Goal: Task Accomplishment & Management: Manage account settings

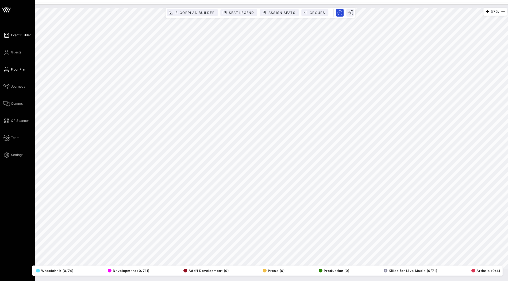
click at [16, 36] on span "Event Builder" at bounding box center [21, 35] width 20 height 5
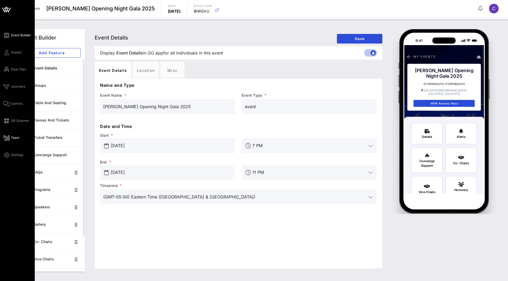
click at [18, 139] on span "Team" at bounding box center [15, 137] width 9 height 5
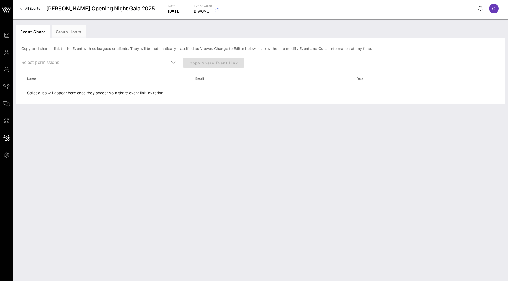
click at [174, 62] on icon at bounding box center [173, 62] width 5 height 6
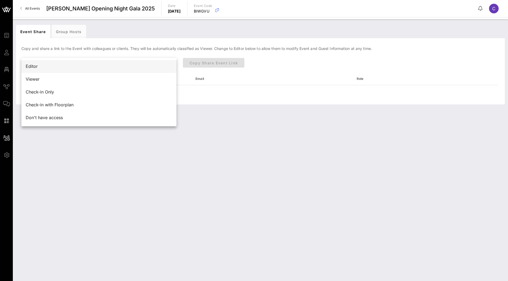
click at [168, 65] on div "Editor" at bounding box center [99, 66] width 146 height 5
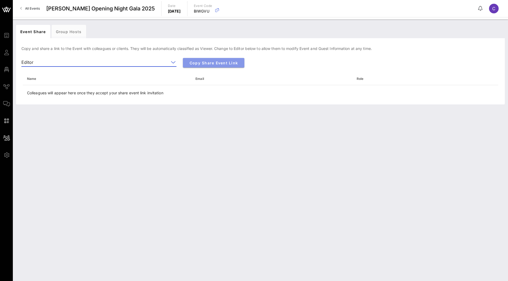
click at [233, 66] on button "Copy Share Event Link" at bounding box center [213, 63] width 61 height 10
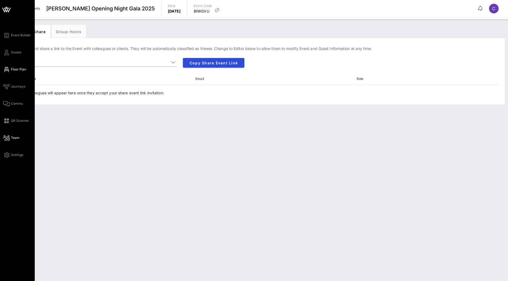
click at [20, 67] on span "Floor Plan" at bounding box center [18, 69] width 15 height 5
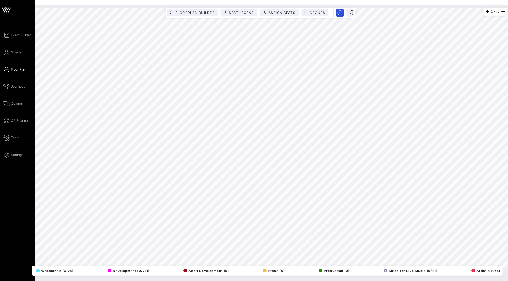
click at [6, 11] on icon at bounding box center [6, 10] width 5 height 5
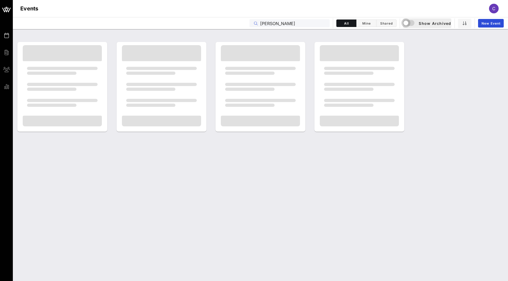
type input "alvin"
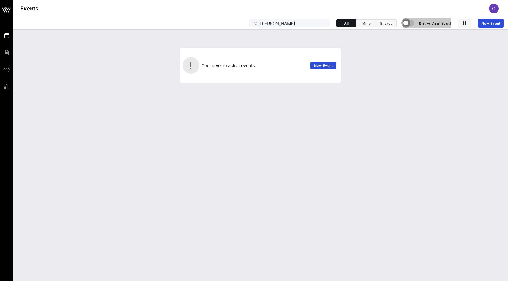
click at [407, 23] on div "button" at bounding box center [405, 22] width 7 height 7
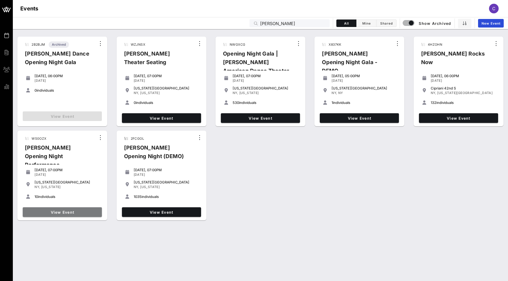
click at [87, 212] on span "View Event" at bounding box center [62, 212] width 75 height 5
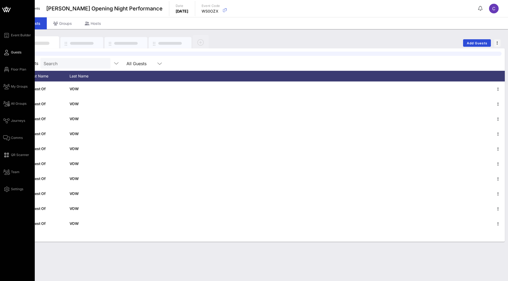
click at [6, 13] on icon at bounding box center [6, 9] width 13 height 13
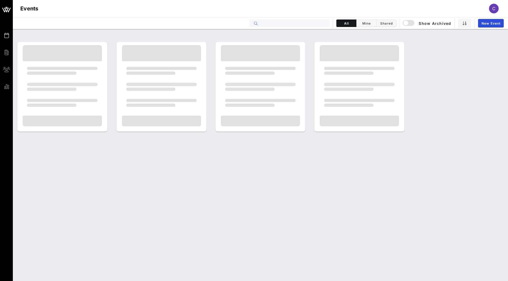
click at [304, 23] on input "text" at bounding box center [293, 23] width 66 height 7
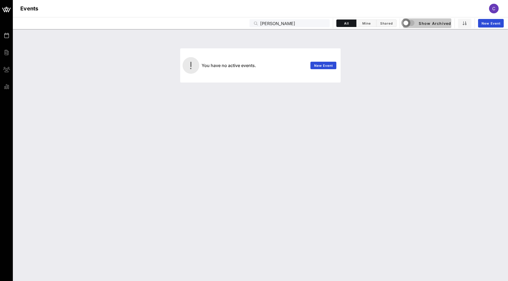
click at [407, 24] on div "button" at bounding box center [405, 22] width 7 height 7
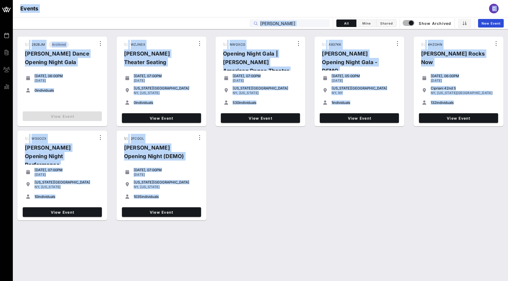
click at [292, 23] on input "alvin" at bounding box center [293, 23] width 66 height 7
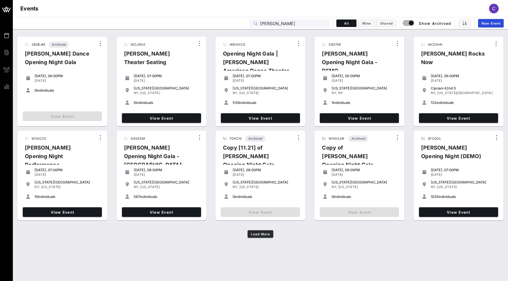
type input "ailey"
click at [265, 236] on button "Load More" at bounding box center [260, 233] width 26 height 7
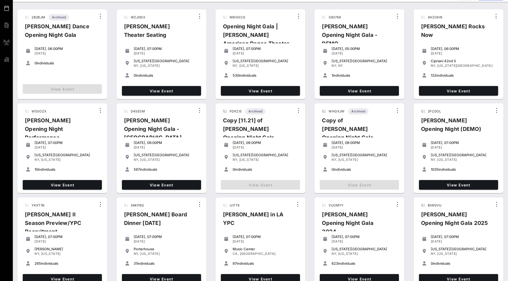
scroll to position [36, 0]
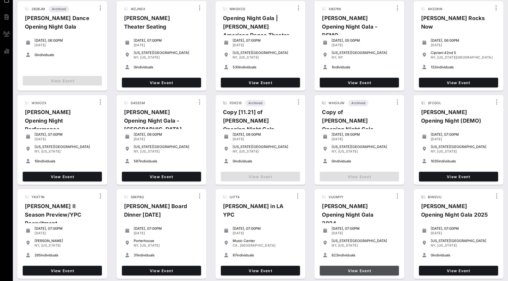
click at [352, 269] on span "View Event" at bounding box center [359, 271] width 75 height 5
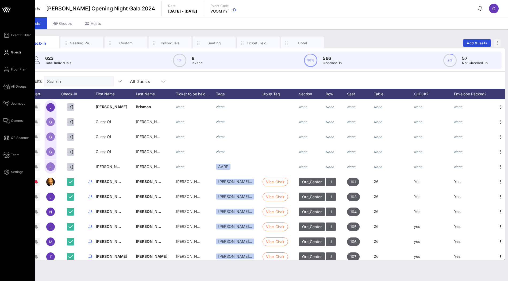
click at [4, 9] on icon at bounding box center [6, 9] width 13 height 13
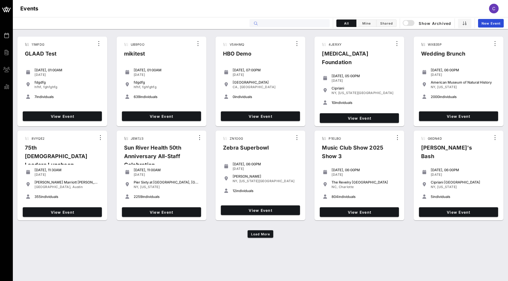
click at [315, 24] on input "text" at bounding box center [293, 23] width 66 height 7
paste input "VUOMYY"
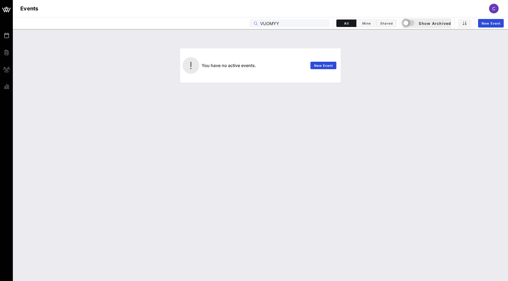
type input "VUOMYY"
click at [408, 23] on div "button" at bounding box center [405, 22] width 7 height 7
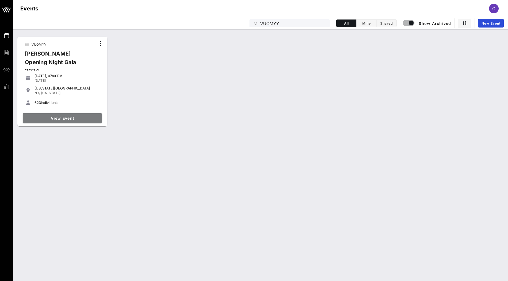
click at [81, 120] on span "View Event" at bounding box center [62, 118] width 75 height 5
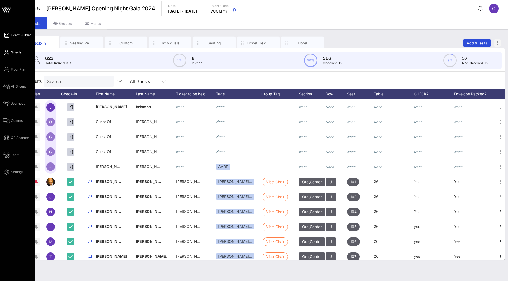
click at [22, 34] on span "Event Builder" at bounding box center [21, 35] width 20 height 5
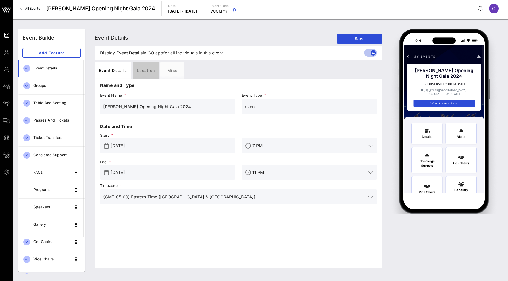
click at [145, 73] on div "Location" at bounding box center [146, 70] width 26 height 17
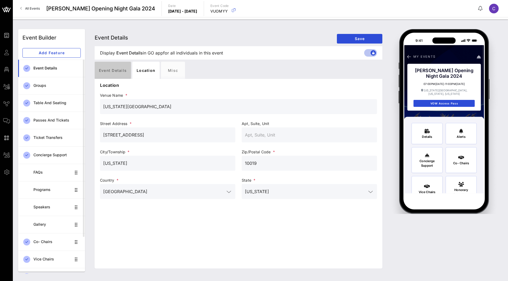
click at [112, 76] on div "Event Details" at bounding box center [113, 70] width 36 height 17
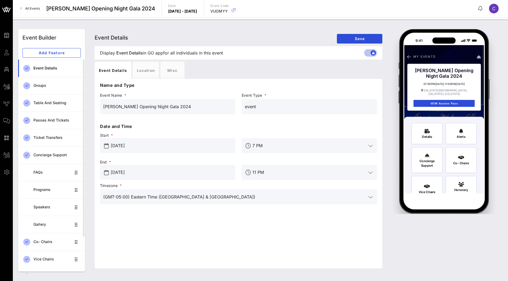
click at [146, 145] on input "[DATE]" at bounding box center [171, 145] width 121 height 9
click at [178, 162] on icon "Next month" at bounding box center [179, 159] width 6 height 6
click at [98, 168] on div "End * Aug 15, 2025" at bounding box center [168, 169] width 142 height 27
click at [116, 171] on input "[DATE]" at bounding box center [171, 172] width 121 height 9
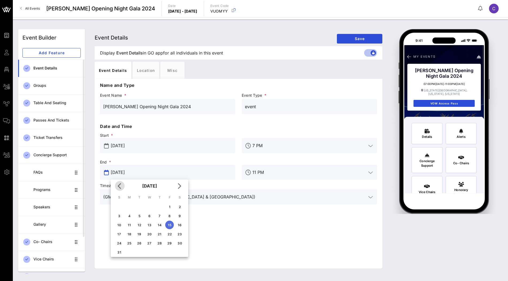
click at [122, 185] on icon "Previous month" at bounding box center [119, 186] width 6 height 6
click at [122, 185] on div "June 2025" at bounding box center [149, 186] width 77 height 13
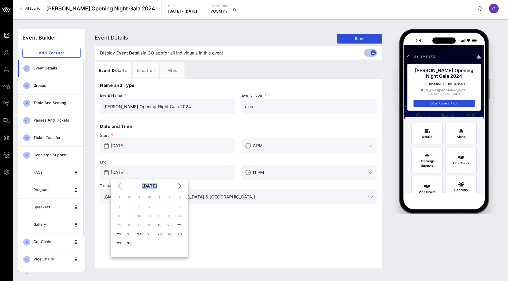
click at [122, 185] on div "June 2025" at bounding box center [149, 186] width 77 height 13
click at [118, 185] on div "June 2025" at bounding box center [149, 186] width 77 height 13
click at [122, 145] on input "Jun 19, 2025" at bounding box center [171, 145] width 121 height 9
click at [119, 159] on div "July 2025" at bounding box center [149, 159] width 77 height 13
click at [180, 162] on icon "Next month" at bounding box center [179, 159] width 6 height 6
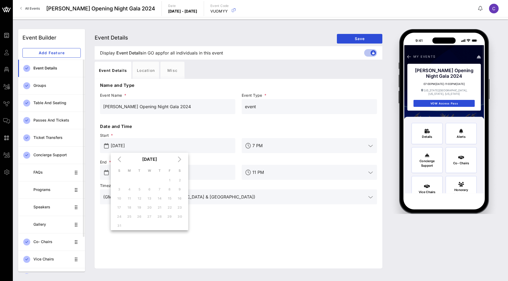
click at [116, 160] on div "August 2025" at bounding box center [149, 159] width 77 height 13
click at [158, 147] on input "Jun 19, 2025" at bounding box center [171, 145] width 121 height 9
click at [142, 169] on input "Aug 15, 2025" at bounding box center [171, 172] width 121 height 9
click at [118, 186] on div "June 2025" at bounding box center [149, 186] width 77 height 13
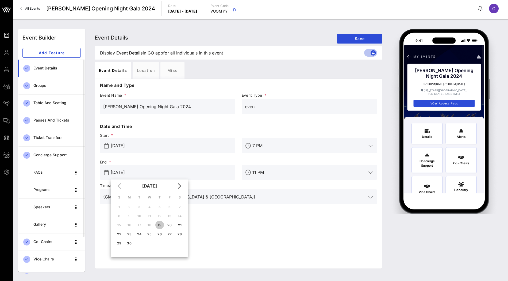
click at [158, 224] on div "19" at bounding box center [159, 225] width 9 height 4
type input "Jun 19, 2025"
click at [121, 146] on input "Jun 19, 2025" at bounding box center [171, 145] width 121 height 9
click at [120, 161] on div "August 2025" at bounding box center [149, 159] width 77 height 13
click at [181, 143] on input "Jun 19, 2025" at bounding box center [171, 145] width 121 height 9
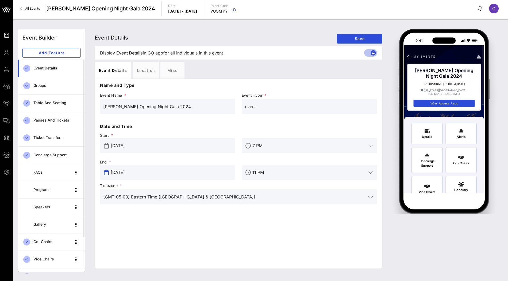
click at [141, 171] on input "Jun 19, 2025" at bounding box center [171, 172] width 121 height 9
click at [121, 187] on div "June 2025" at bounding box center [149, 186] width 77 height 13
click at [126, 142] on input "Jun 19, 2025" at bounding box center [171, 145] width 121 height 9
click at [124, 146] on input "Jun 19, 2025" at bounding box center [171, 145] width 121 height 9
click at [123, 146] on input "Jun 19, 2025" at bounding box center [171, 145] width 121 height 9
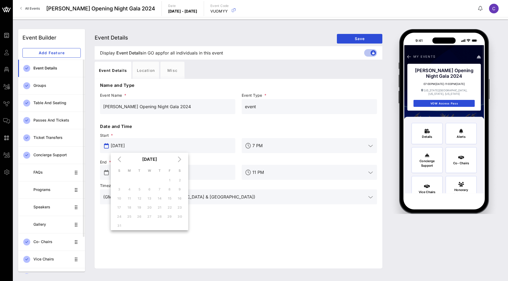
click at [123, 146] on input "Jun 19, 2025" at bounding box center [171, 145] width 121 height 9
click at [115, 146] on input "Jun 19, 2025" at bounding box center [171, 145] width 121 height 9
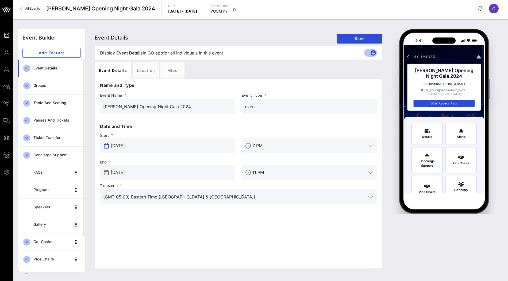
click at [115, 146] on input "Jun 19, 2025" at bounding box center [171, 145] width 121 height 9
click at [140, 143] on input "Jun 19, 2025" at bounding box center [171, 145] width 121 height 9
click at [132, 169] on input "Jun 19, 2025" at bounding box center [171, 172] width 121 height 9
click at [127, 148] on input "Jun 19, 2025" at bounding box center [171, 145] width 121 height 9
click at [120, 160] on div "August 2025" at bounding box center [149, 159] width 77 height 13
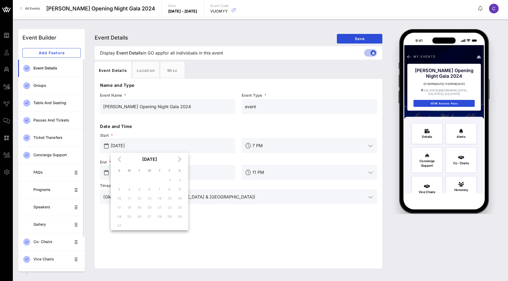
click at [119, 160] on div "August 2025" at bounding box center [149, 159] width 77 height 13
click at [177, 157] on div "August 2025" at bounding box center [149, 159] width 77 height 13
click at [174, 134] on span "Start *" at bounding box center [167, 135] width 135 height 5
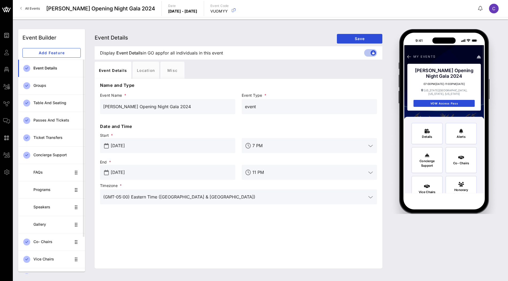
click at [174, 124] on p "Date and Time" at bounding box center [238, 126] width 277 height 6
click at [131, 145] on input "Jun 19, 2025" at bounding box center [171, 145] width 121 height 9
click at [187, 133] on span "Start *" at bounding box center [167, 135] width 135 height 5
click at [130, 145] on input "Jun 19, 2025" at bounding box center [171, 145] width 121 height 9
click at [124, 144] on input "[DATE]" at bounding box center [171, 145] width 121 height 9
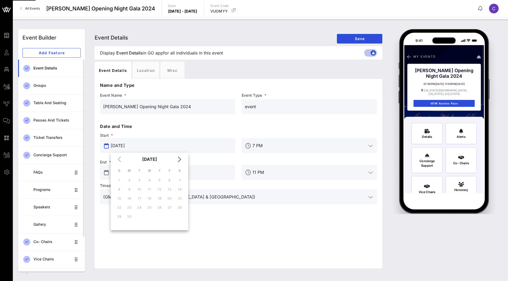
click at [118, 158] on div "[DATE]" at bounding box center [149, 159] width 77 height 13
click at [180, 160] on icon "Next month" at bounding box center [179, 159] width 6 height 6
click at [180, 160] on div "[DATE] [DATE]" at bounding box center [149, 159] width 77 height 13
click at [180, 160] on div "[DATE]" at bounding box center [149, 159] width 77 height 13
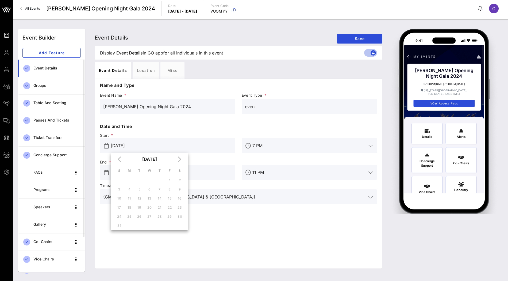
click at [183, 134] on span "Start *" at bounding box center [167, 135] width 135 height 5
click at [135, 150] on div "[DATE]" at bounding box center [171, 145] width 121 height 15
click at [123, 148] on input "[DATE]" at bounding box center [171, 145] width 121 height 9
click at [120, 161] on div "[DATE]" at bounding box center [149, 159] width 77 height 13
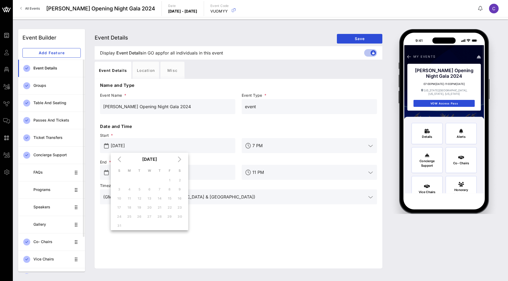
click at [177, 160] on div "[DATE]" at bounding box center [149, 159] width 77 height 13
click at [181, 160] on div "[DATE]" at bounding box center [149, 159] width 77 height 13
click at [195, 125] on p "Date and Time" at bounding box center [238, 126] width 277 height 6
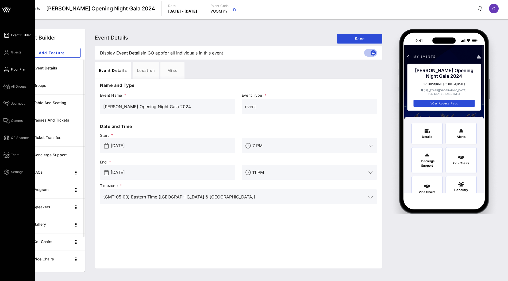
click at [13, 70] on span "Floor Plan" at bounding box center [18, 69] width 15 height 5
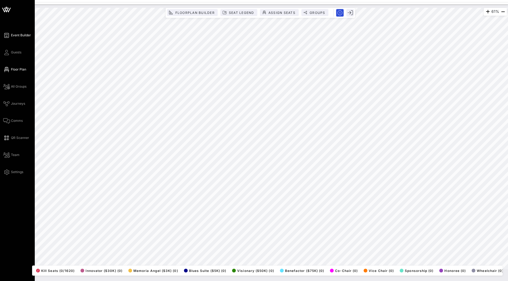
click at [25, 32] on link "Event Builder" at bounding box center [17, 35] width 28 height 6
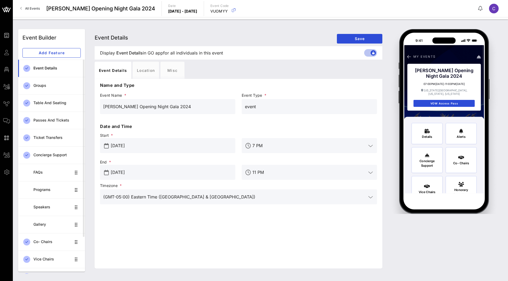
click at [159, 174] on input "Aug 15, 2025" at bounding box center [171, 172] width 121 height 9
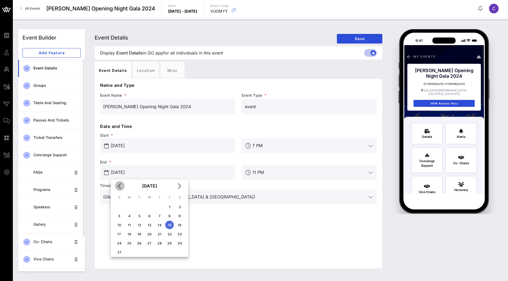
click at [120, 189] on button "Previous month" at bounding box center [120, 186] width 10 height 10
click at [158, 222] on button "19" at bounding box center [159, 225] width 9 height 9
type input "Jun 19, 2025"
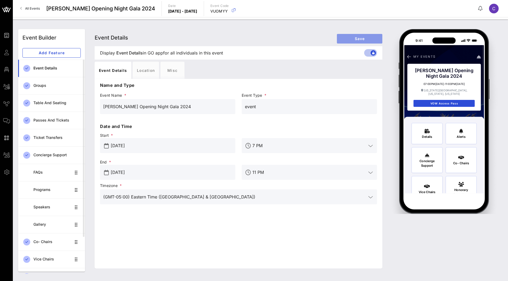
click at [365, 41] on span "Save" at bounding box center [359, 38] width 37 height 5
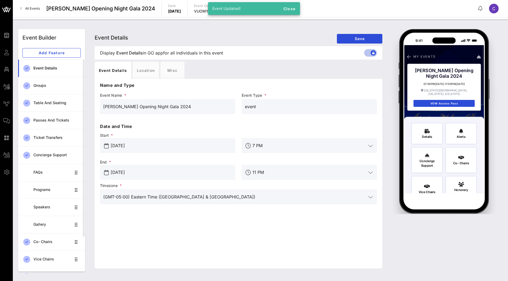
click at [120, 147] on input "Jun 19, 2025" at bounding box center [171, 145] width 121 height 9
click at [115, 160] on div "June 2025" at bounding box center [149, 159] width 77 height 13
click at [116, 160] on div "June 2025" at bounding box center [149, 159] width 77 height 13
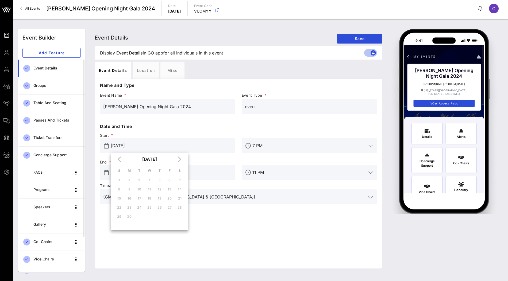
click at [158, 131] on div "Start * Jun 19, 2025" at bounding box center [168, 143] width 142 height 27
click at [142, 175] on input "Jun 19, 2025" at bounding box center [171, 172] width 121 height 9
click at [118, 189] on div "June 2025" at bounding box center [149, 186] width 77 height 13
click at [150, 188] on button "June 2025" at bounding box center [149, 186] width 19 height 11
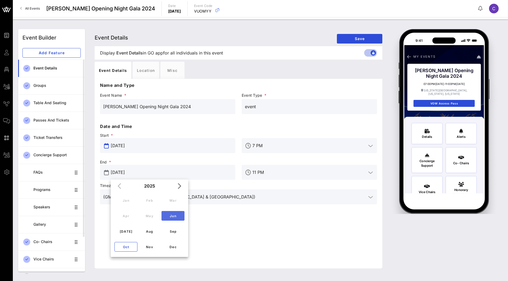
click at [151, 146] on input "Jun 19, 2025" at bounding box center [171, 145] width 121 height 9
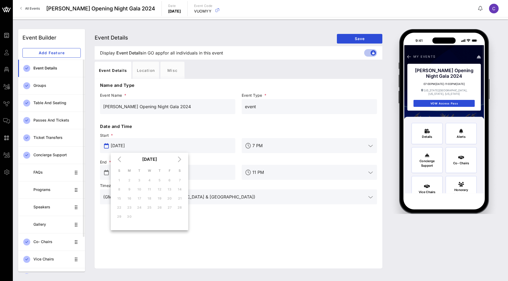
click at [151, 146] on input "Jun 19, 2025" at bounding box center [171, 145] width 121 height 9
click at [149, 68] on div "Location" at bounding box center [146, 70] width 26 height 17
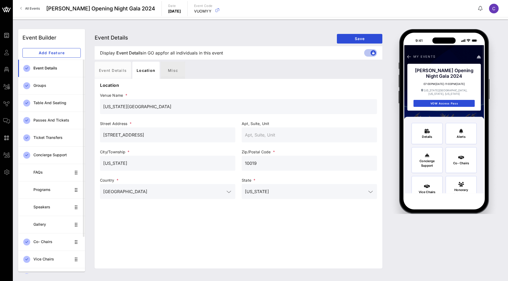
click at [181, 71] on div "Misc" at bounding box center [173, 70] width 24 height 17
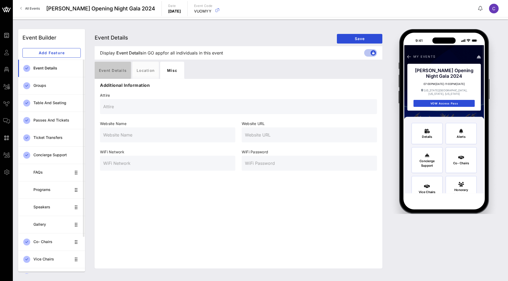
click at [116, 72] on div "Event Details" at bounding box center [113, 70] width 36 height 17
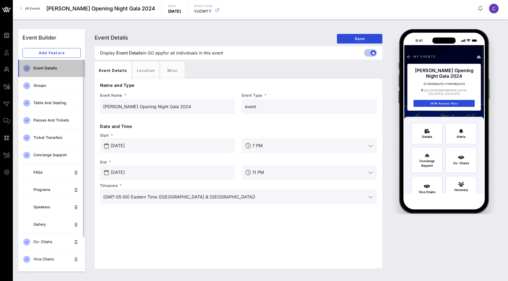
click at [44, 67] on div "Event Details" at bounding box center [56, 68] width 47 height 5
click at [167, 127] on p "Date and Time" at bounding box center [238, 126] width 277 height 6
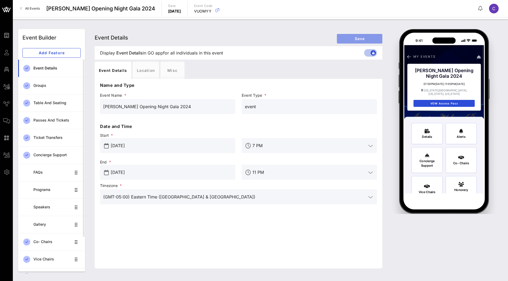
click at [355, 42] on button "Save" at bounding box center [359, 39] width 45 height 10
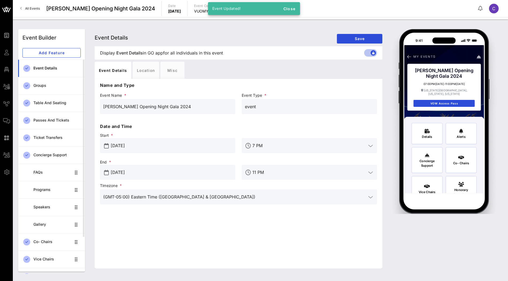
click at [222, 27] on div "Event Details Event Details Event Details Save Display Event Details Event Deta…" at bounding box center [296, 150] width 417 height 249
click at [294, 9] on span "Close" at bounding box center [289, 8] width 13 height 5
click at [220, 12] on icon "button" at bounding box center [217, 10] width 6 height 6
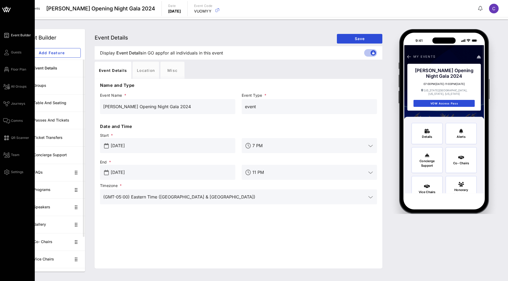
click at [7, 10] on icon at bounding box center [6, 10] width 5 height 5
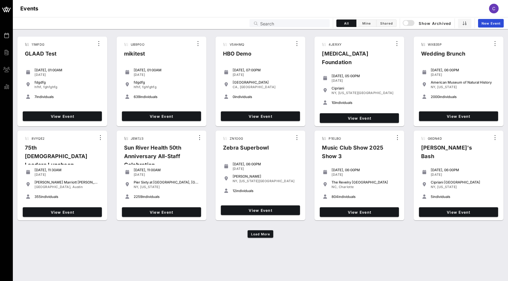
click at [264, 23] on input "Search" at bounding box center [293, 23] width 66 height 7
paste input "D4SESM"
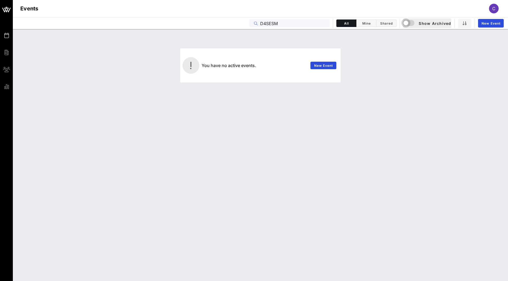
type input "D4SESM"
click at [409, 22] on div "button" at bounding box center [405, 22] width 7 height 7
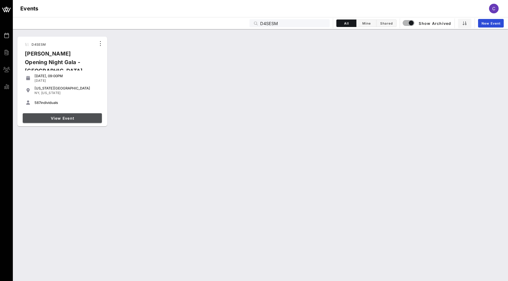
click at [91, 122] on link "View Event" at bounding box center [62, 118] width 79 height 10
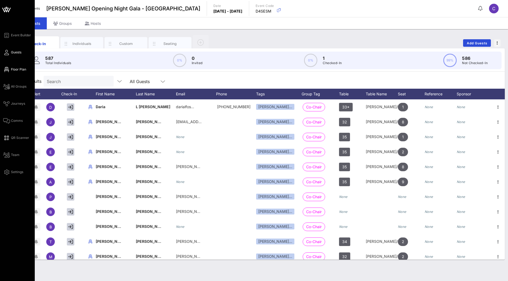
click at [18, 71] on span "Floor Plan" at bounding box center [18, 69] width 15 height 5
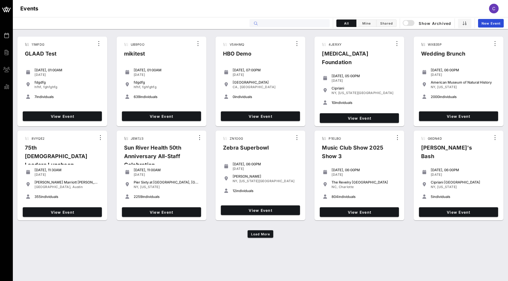
click at [281, 21] on input "text" at bounding box center [293, 23] width 66 height 7
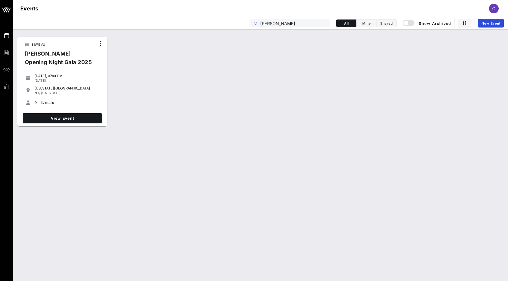
type input "[PERSON_NAME]"
click at [57, 117] on span "View Event" at bounding box center [62, 118] width 75 height 5
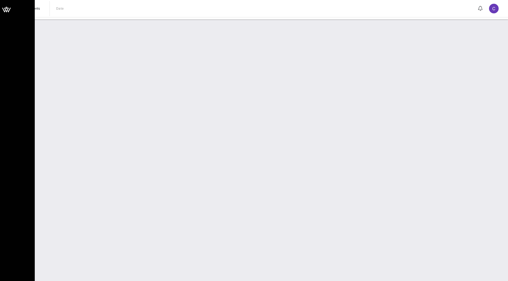
click at [4, 6] on icon at bounding box center [6, 9] width 13 height 13
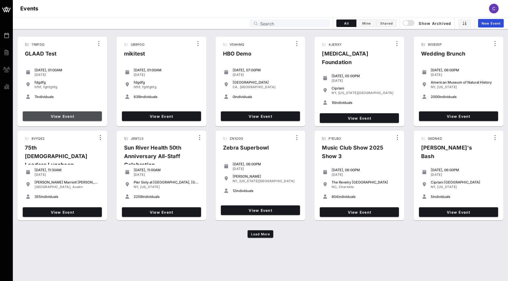
click at [83, 116] on span "View Event" at bounding box center [62, 116] width 75 height 5
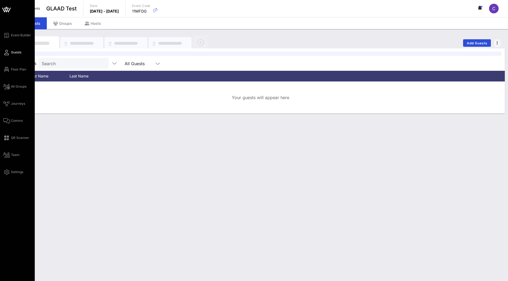
click at [19, 92] on div "Event Builder Guests Floor Plan All Groups Journeys Comms QR Scanner Team Setti…" at bounding box center [19, 103] width 32 height 143
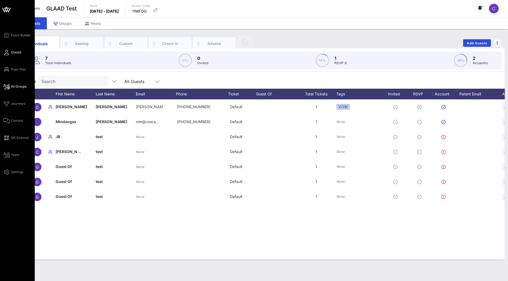
click at [20, 88] on span "All Groups" at bounding box center [18, 86] width 15 height 5
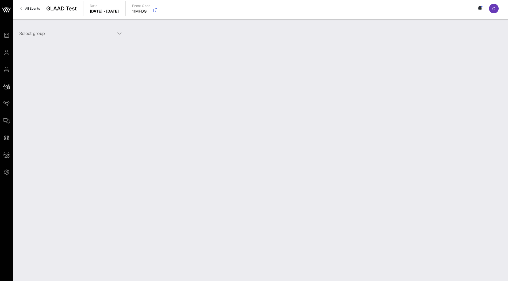
click at [115, 35] on div at bounding box center [118, 33] width 7 height 6
click at [98, 46] on div "test (test) [[PERSON_NAME], [EMAIL_ADDRESS][DOMAIN_NAME]]" at bounding box center [91, 46] width 134 height 5
type input "test (test) [[PERSON_NAME], [EMAIL_ADDRESS][DOMAIN_NAME]]"
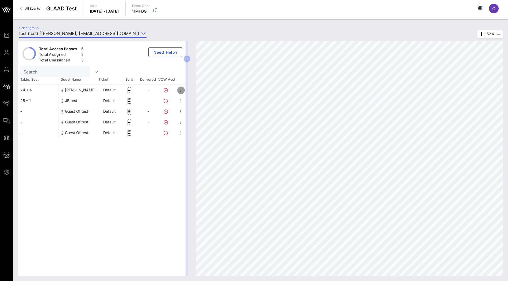
click at [178, 91] on icon "button" at bounding box center [181, 90] width 6 height 6
click at [188, 90] on div "Edit" at bounding box center [208, 91] width 49 height 11
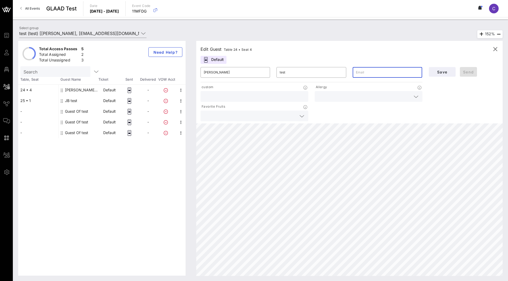
click at [371, 73] on input "text" at bounding box center [387, 72] width 63 height 9
type input "[EMAIL_ADDRESS][DOMAIN_NAME]"
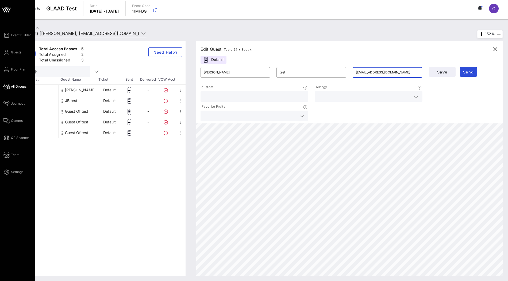
click at [7, 8] on icon at bounding box center [6, 9] width 13 height 13
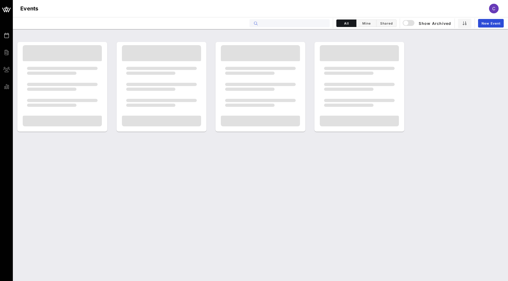
click at [285, 24] on input "text" at bounding box center [293, 23] width 66 height 7
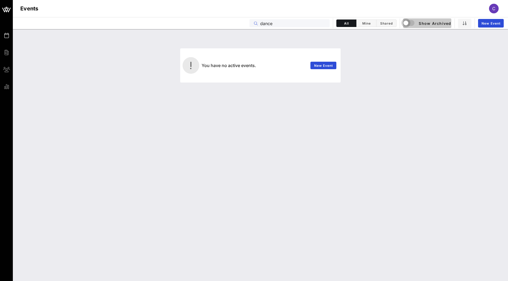
click at [405, 23] on div "button" at bounding box center [405, 22] width 7 height 7
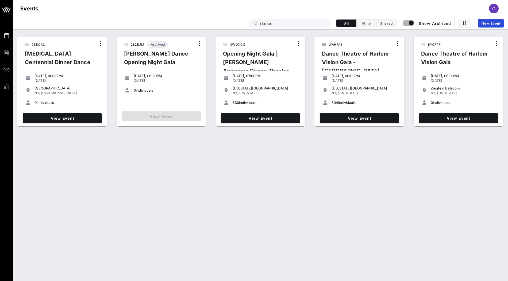
click at [306, 23] on input "dance" at bounding box center [293, 23] width 66 height 7
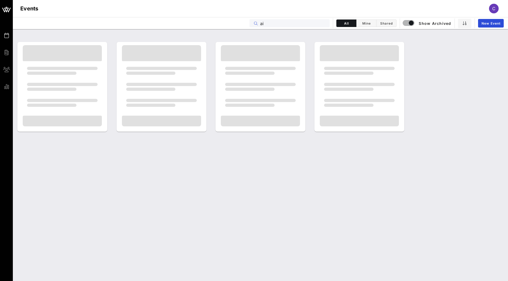
type input "a"
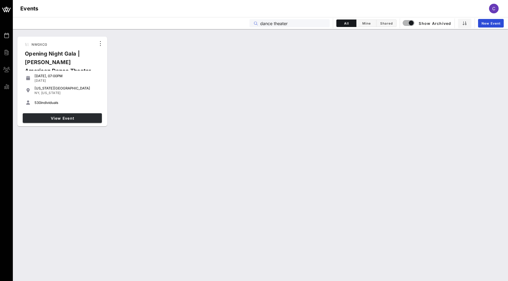
type input "dance theater"
click at [86, 115] on link "View Event" at bounding box center [62, 118] width 79 height 10
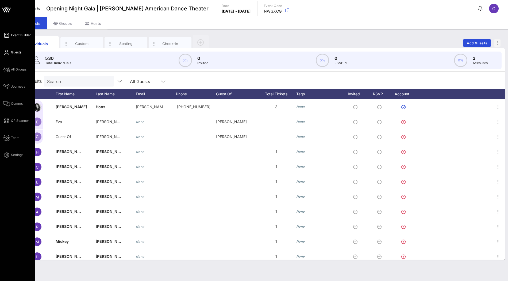
click at [22, 35] on span "Event Builder" at bounding box center [21, 35] width 20 height 5
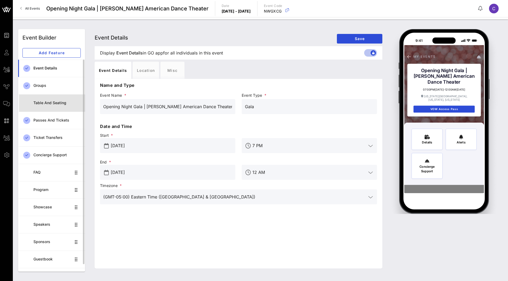
click at [60, 104] on div "Table and Seating" at bounding box center [56, 103] width 47 height 5
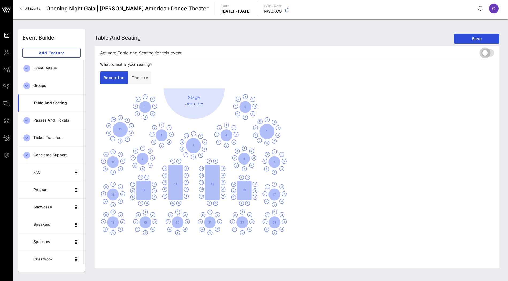
click at [486, 55] on div at bounding box center [484, 52] width 9 height 9
click at [487, 40] on span "Save" at bounding box center [476, 38] width 37 height 5
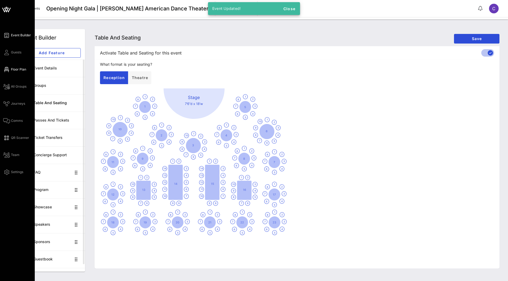
click at [18, 68] on span "Floor Plan" at bounding box center [18, 69] width 15 height 5
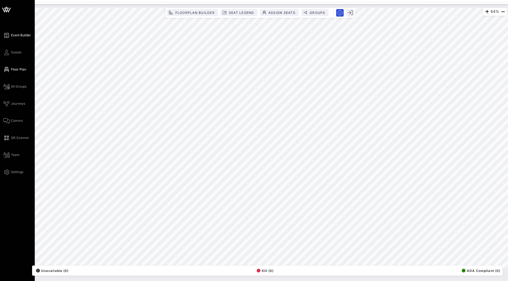
click at [20, 34] on span "Event Builder" at bounding box center [21, 35] width 20 height 5
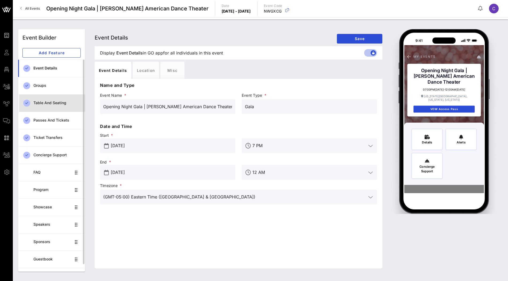
click at [61, 104] on div "Table and Seating" at bounding box center [56, 103] width 47 height 5
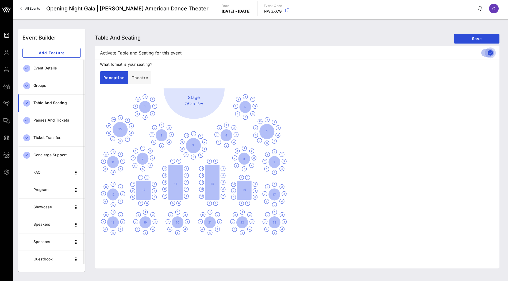
click at [489, 52] on div at bounding box center [489, 52] width 9 height 9
click at [488, 41] on button "Save" at bounding box center [476, 39] width 45 height 10
